Goal: Information Seeking & Learning: Learn about a topic

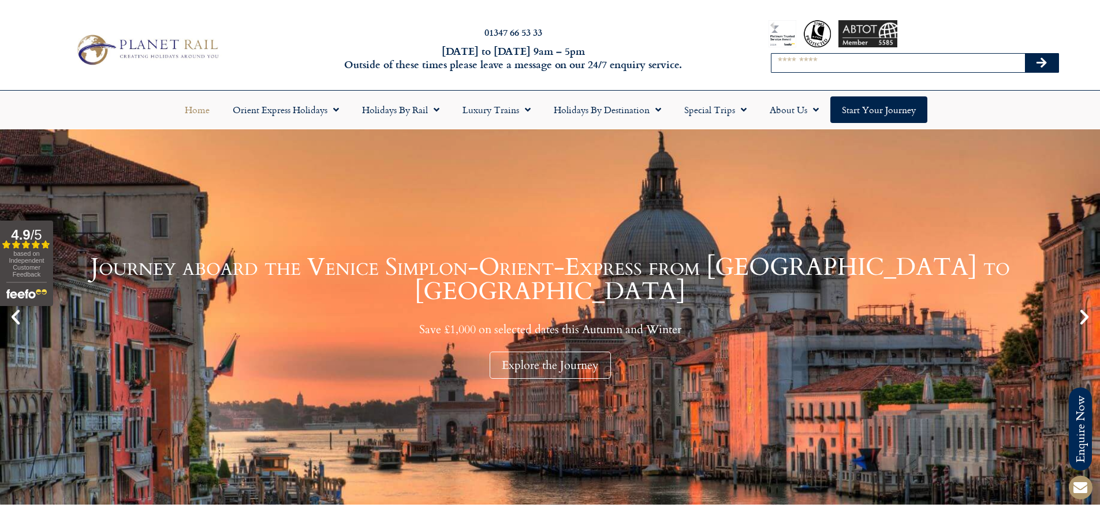
click at [799, 61] on input "Search" at bounding box center [897, 63] width 253 height 18
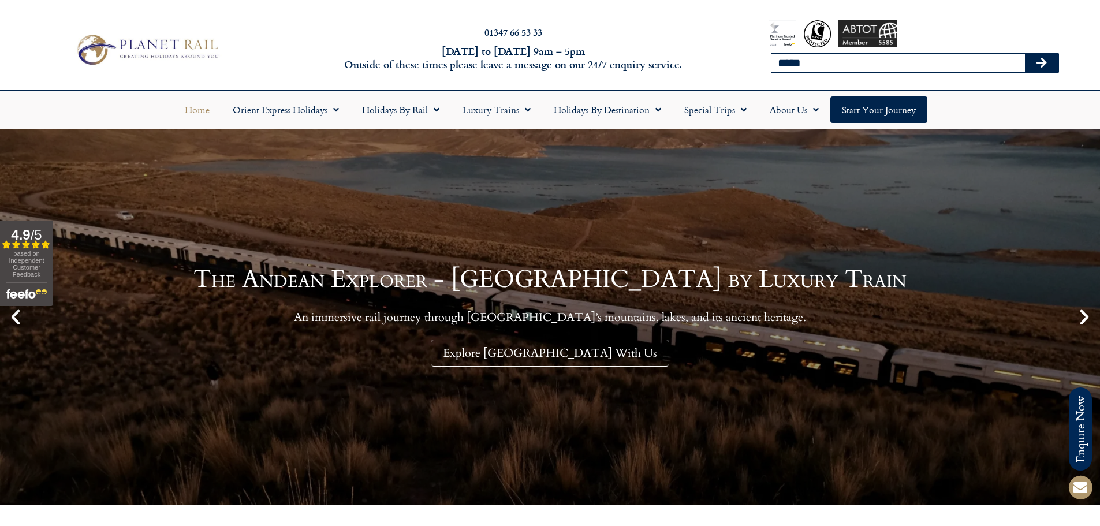
type input "**********"
click at [1047, 69] on button "Search" at bounding box center [1041, 63] width 33 height 18
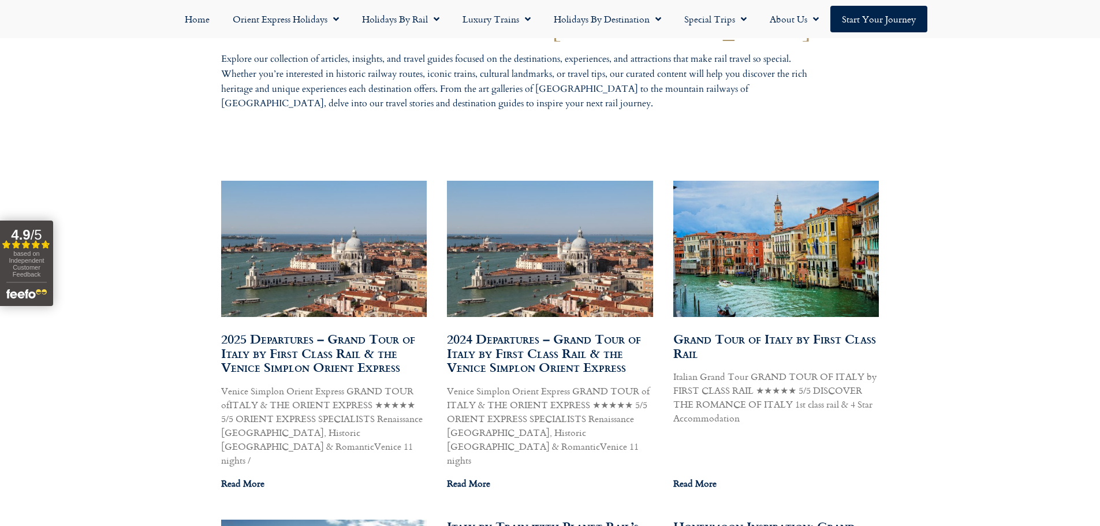
scroll to position [577, 0]
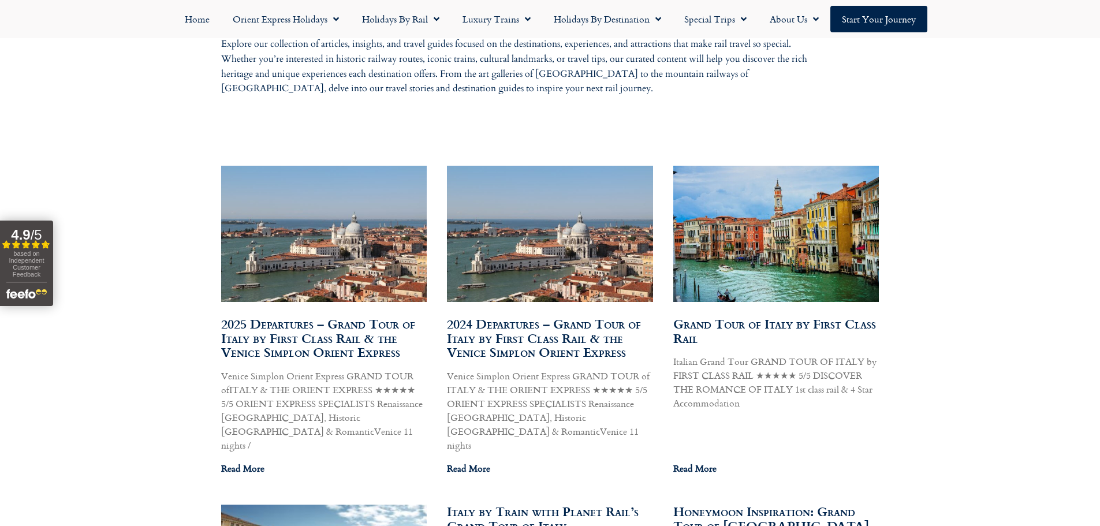
click at [784, 321] on link "Grand Tour of Italy by First Class Rail" at bounding box center [774, 330] width 203 height 33
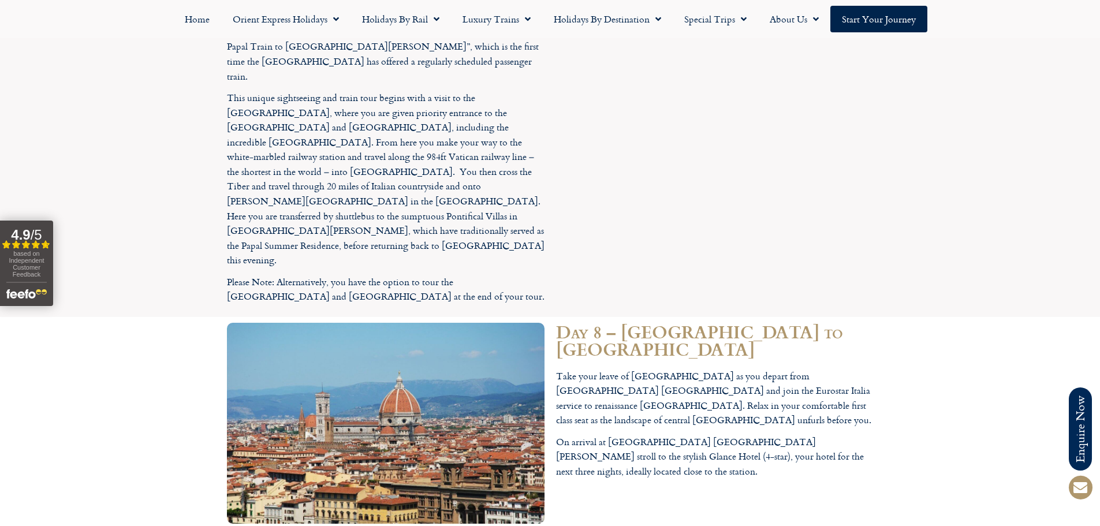
scroll to position [3179, 0]
